Goal: Transaction & Acquisition: Obtain resource

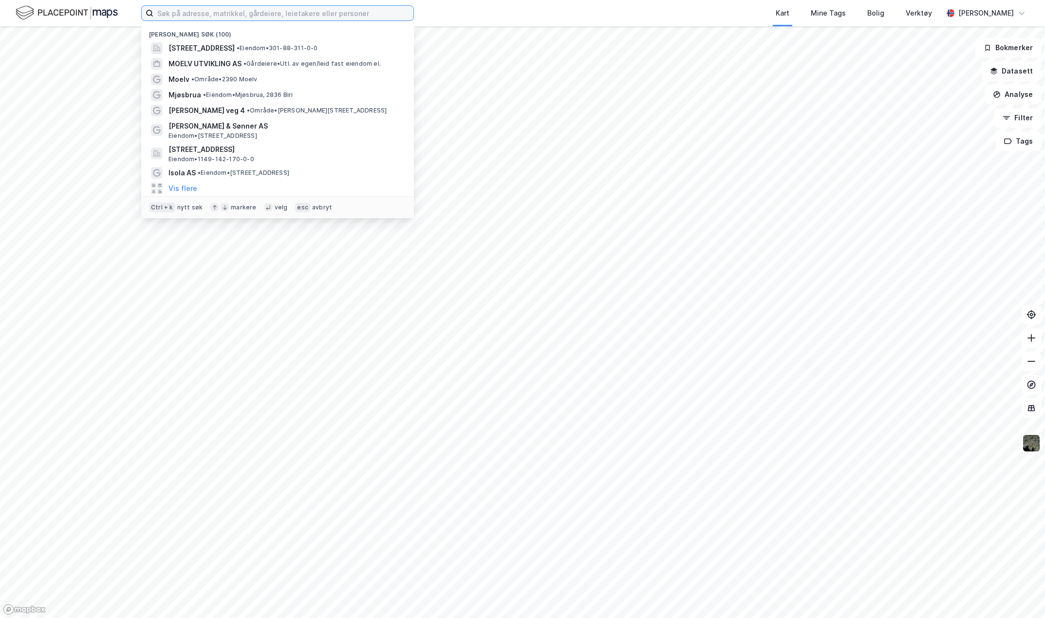
click at [196, 12] on input at bounding box center [283, 13] width 260 height 15
paste input "[STREET_ADDRESS]"
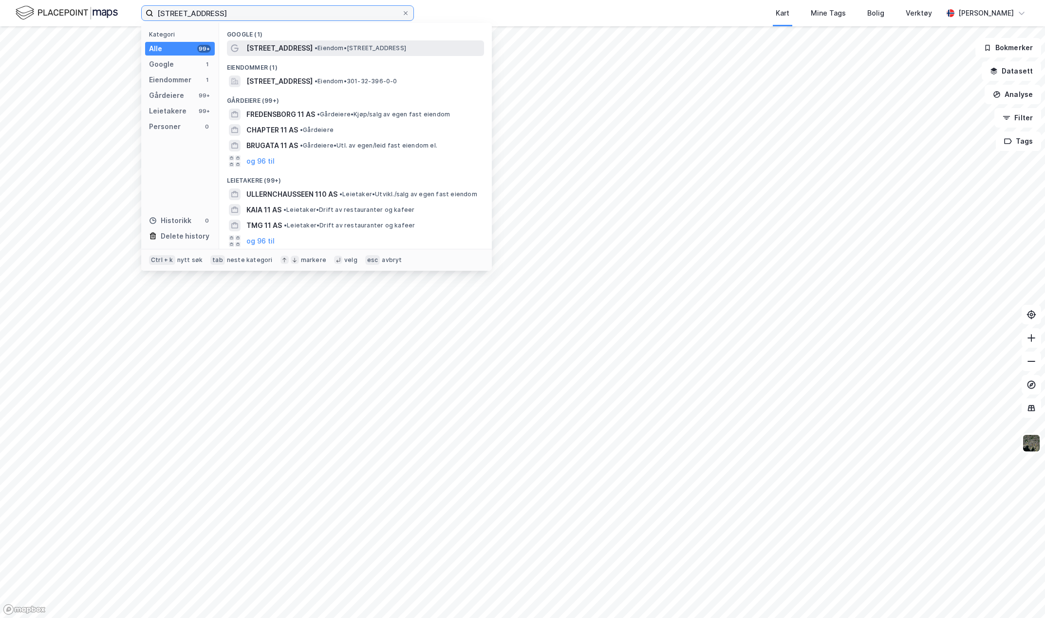
type input "[STREET_ADDRESS]"
click at [267, 51] on span "[STREET_ADDRESS]" at bounding box center [279, 48] width 66 height 12
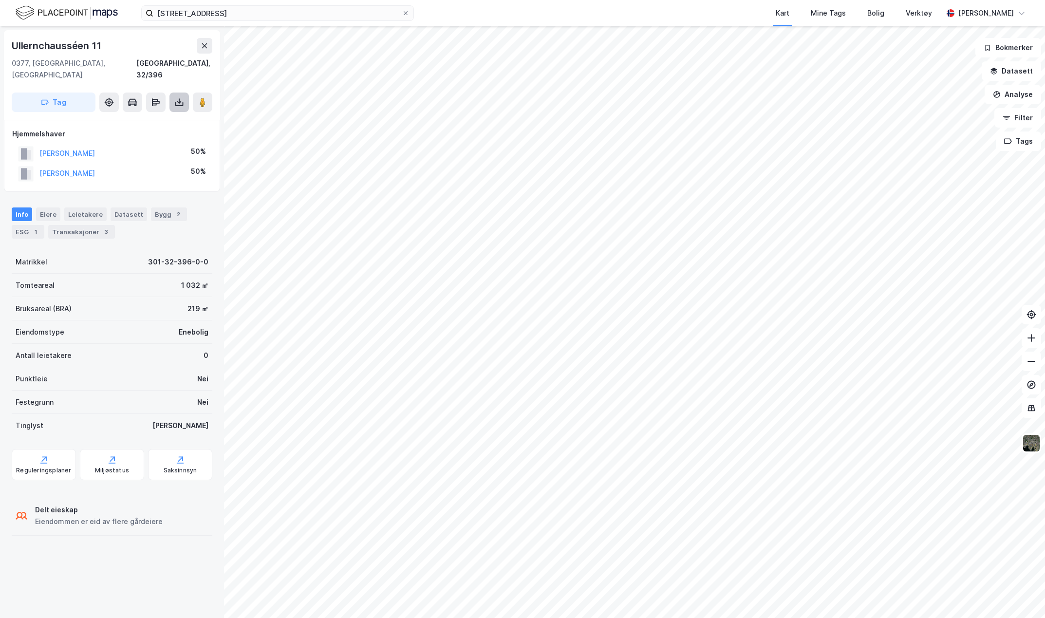
click at [181, 97] on icon at bounding box center [179, 102] width 10 height 10
click at [148, 118] on div "Last ned grunnbok" at bounding box center [131, 122] width 56 height 8
